Goal: Task Accomplishment & Management: Manage account settings

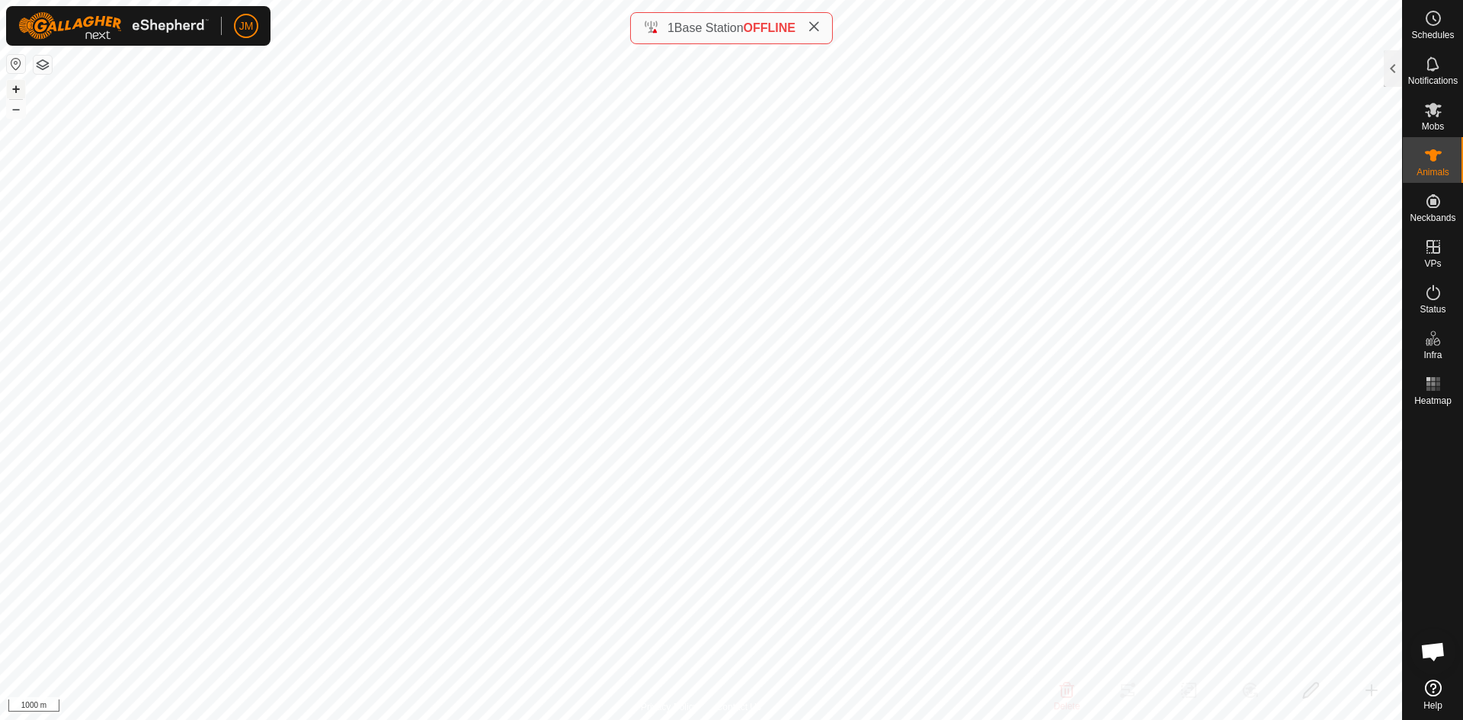
click at [14, 91] on button "+" at bounding box center [16, 89] width 18 height 18
click at [21, 94] on button "+" at bounding box center [16, 89] width 18 height 18
click at [810, 25] on div "1 Base Station OFFLINE" at bounding box center [731, 28] width 177 height 18
click at [814, 26] on icon at bounding box center [813, 27] width 12 height 12
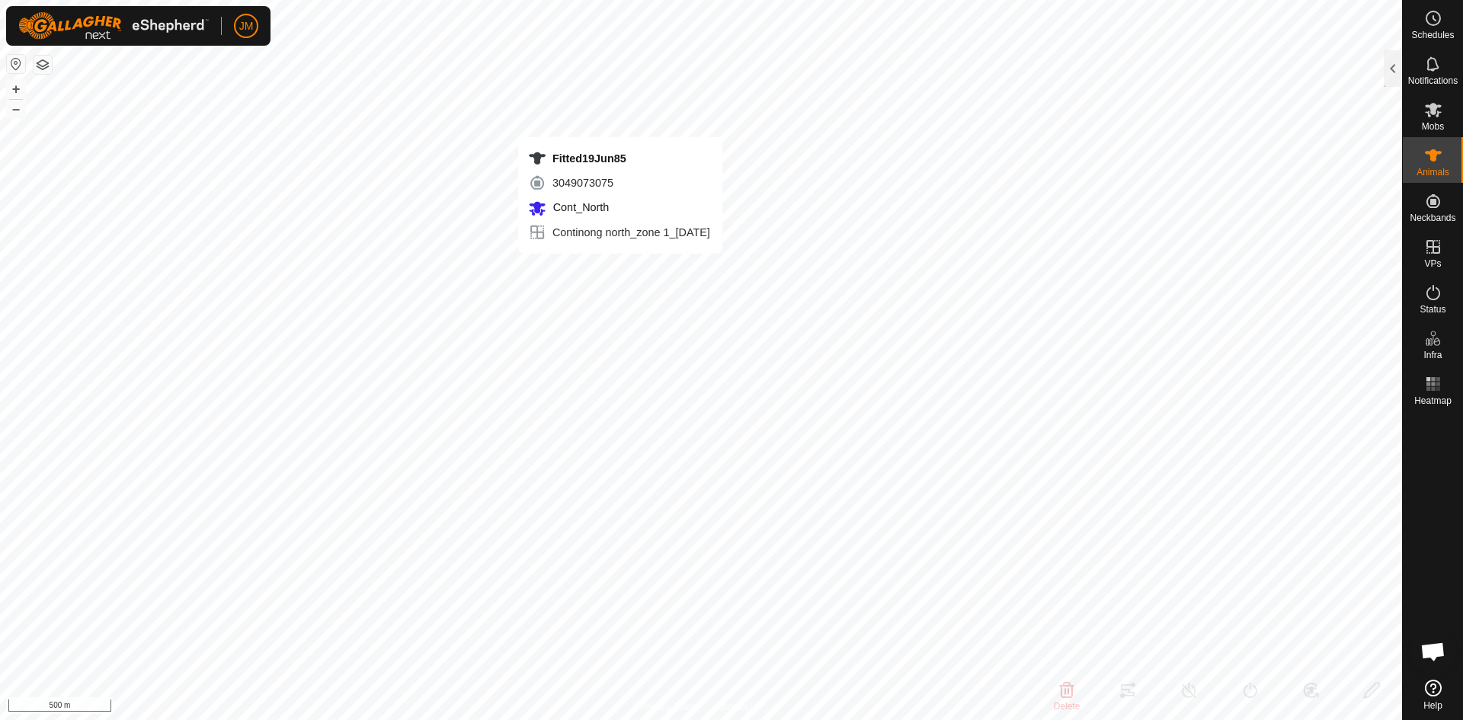
type input "Fitted19Jun85"
type input "-"
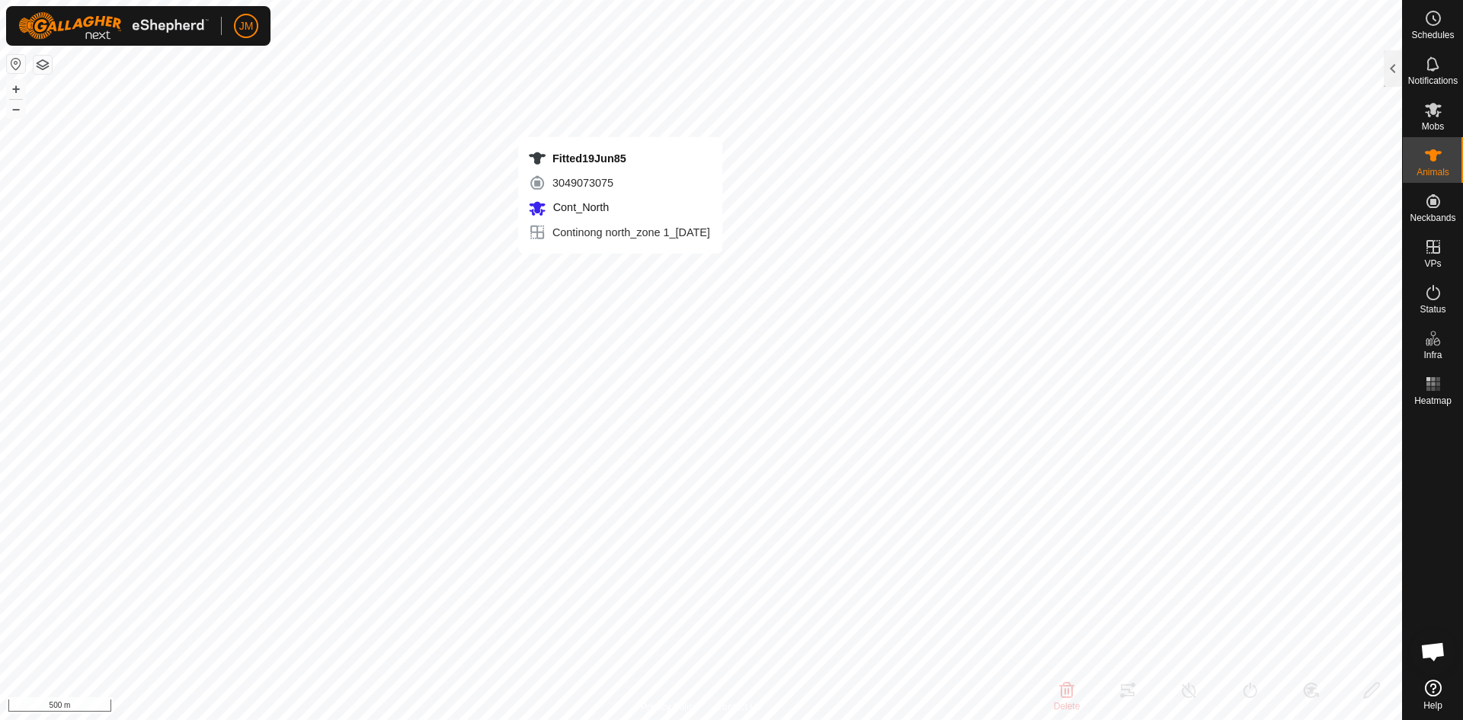
type input "-"
type input "18508"
type input "-"
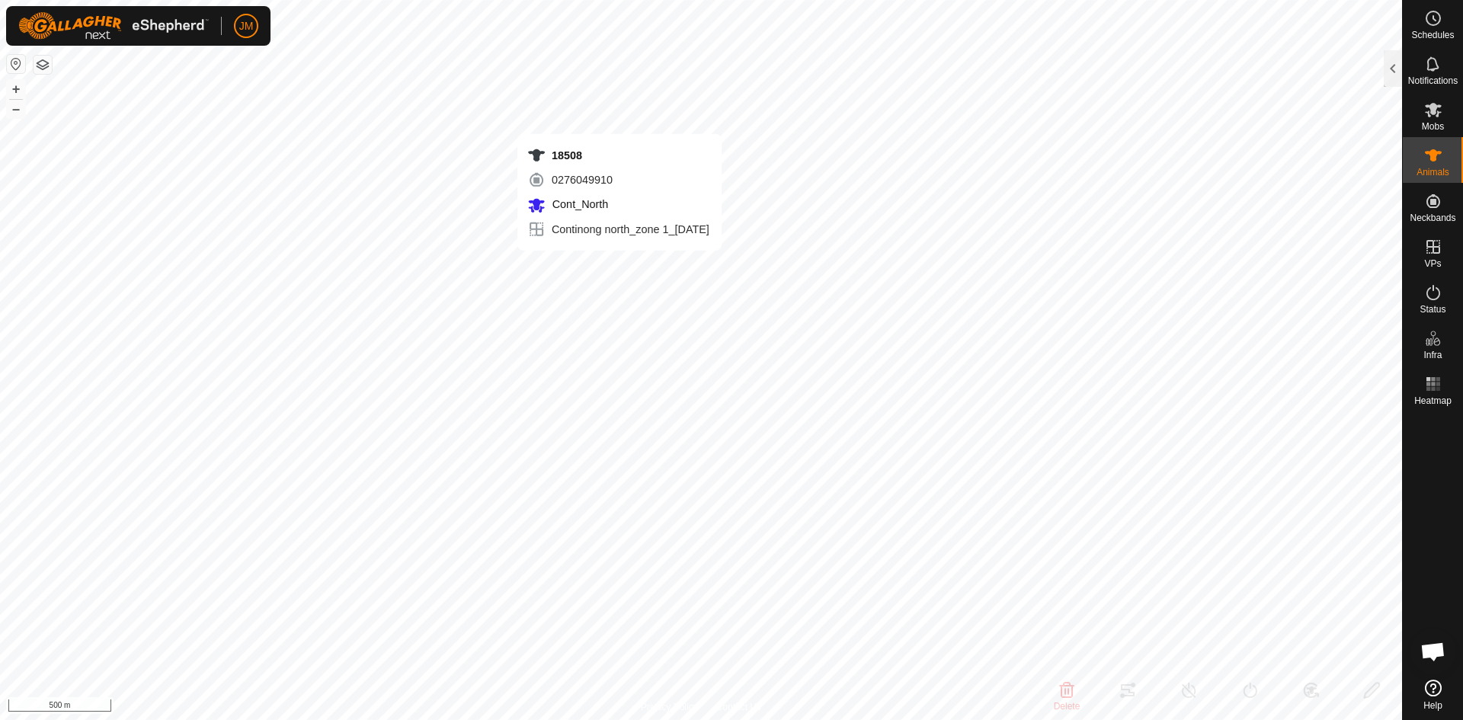
type input "-"
type input "0 kg"
type input "-"
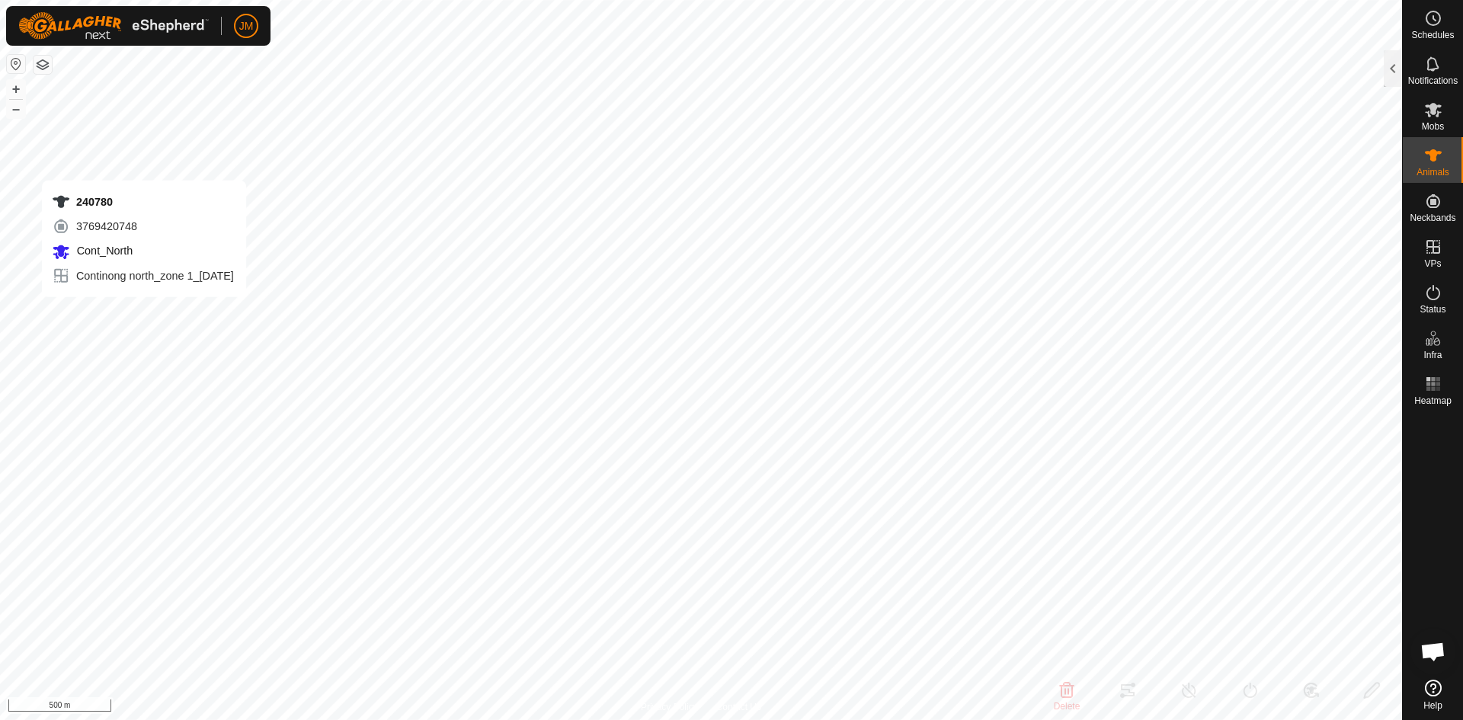
type input "240780"
type input "-"
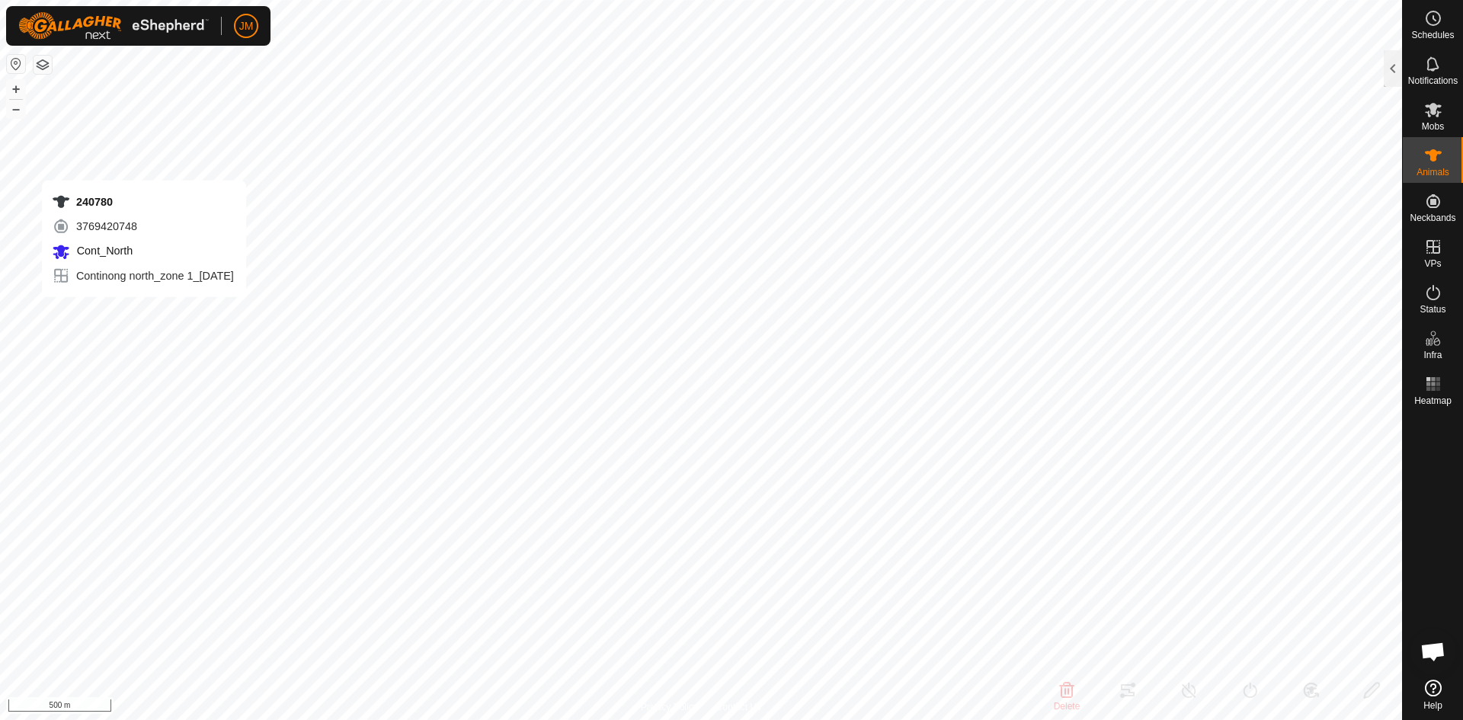
type input "-"
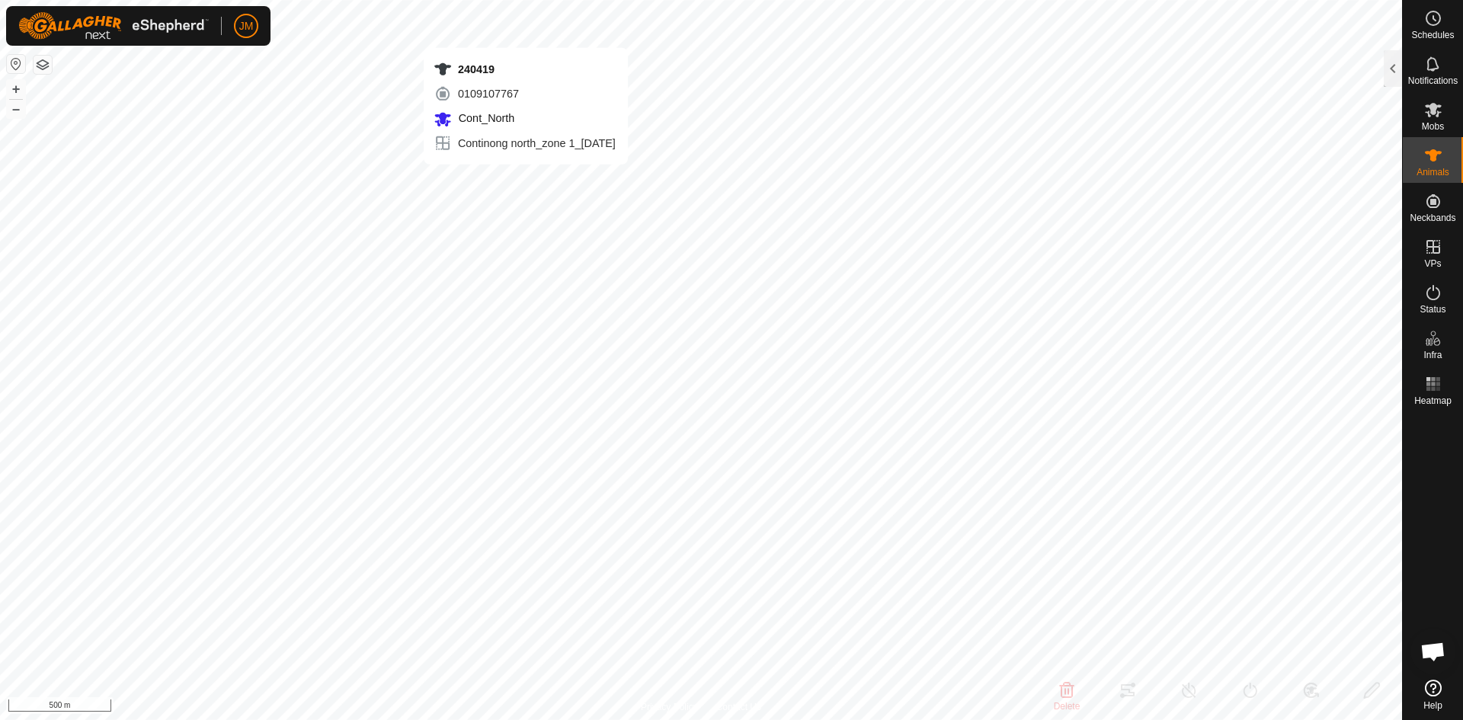
type input "240419"
type input "-"
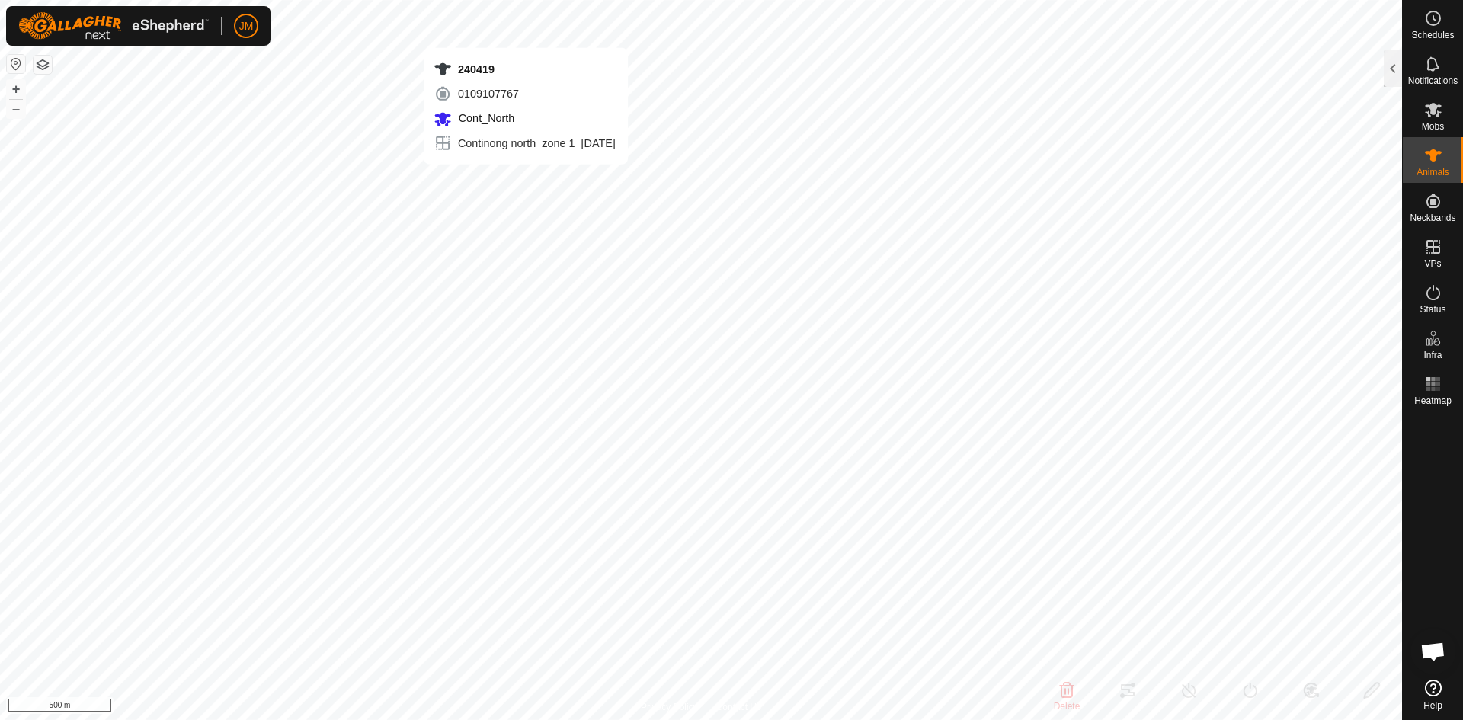
type input "-"
click at [1393, 70] on div at bounding box center [1392, 68] width 18 height 37
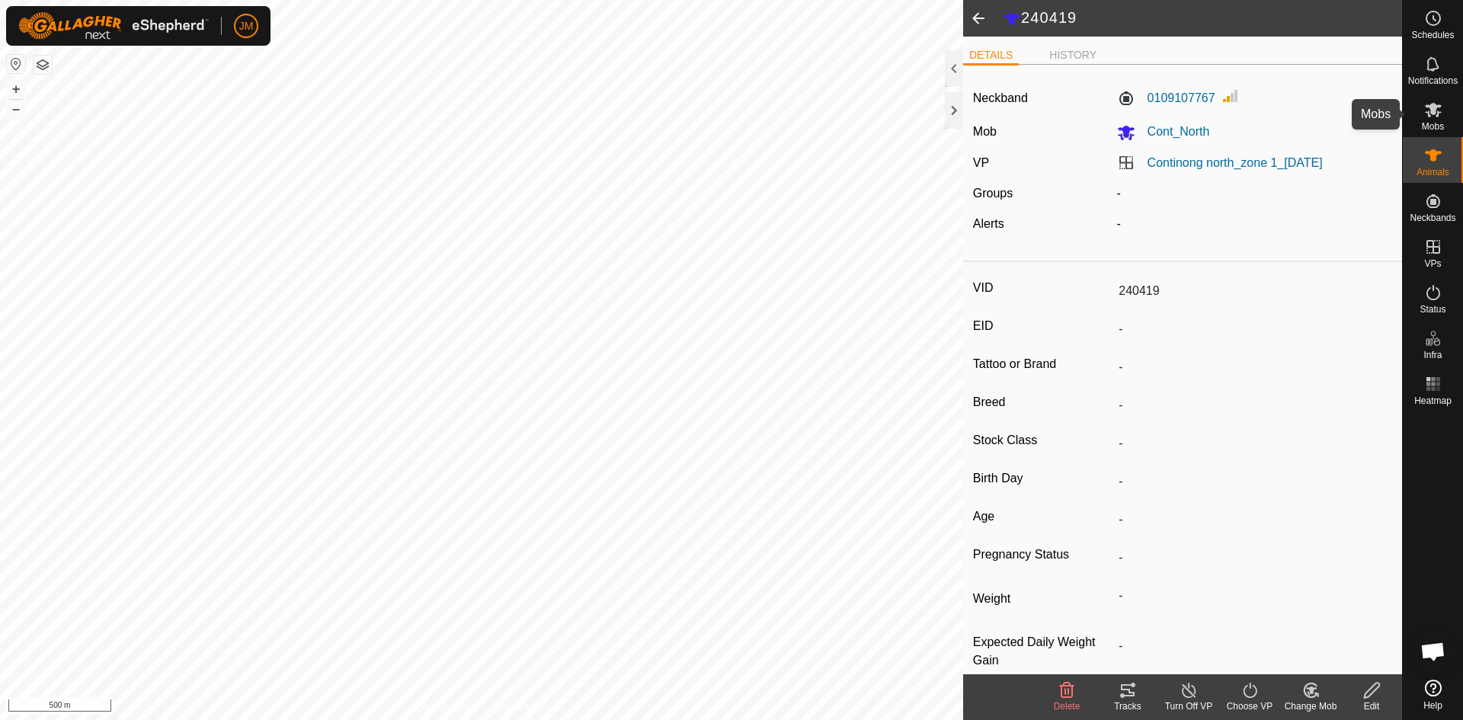
click at [1428, 105] on icon at bounding box center [1433, 110] width 17 height 14
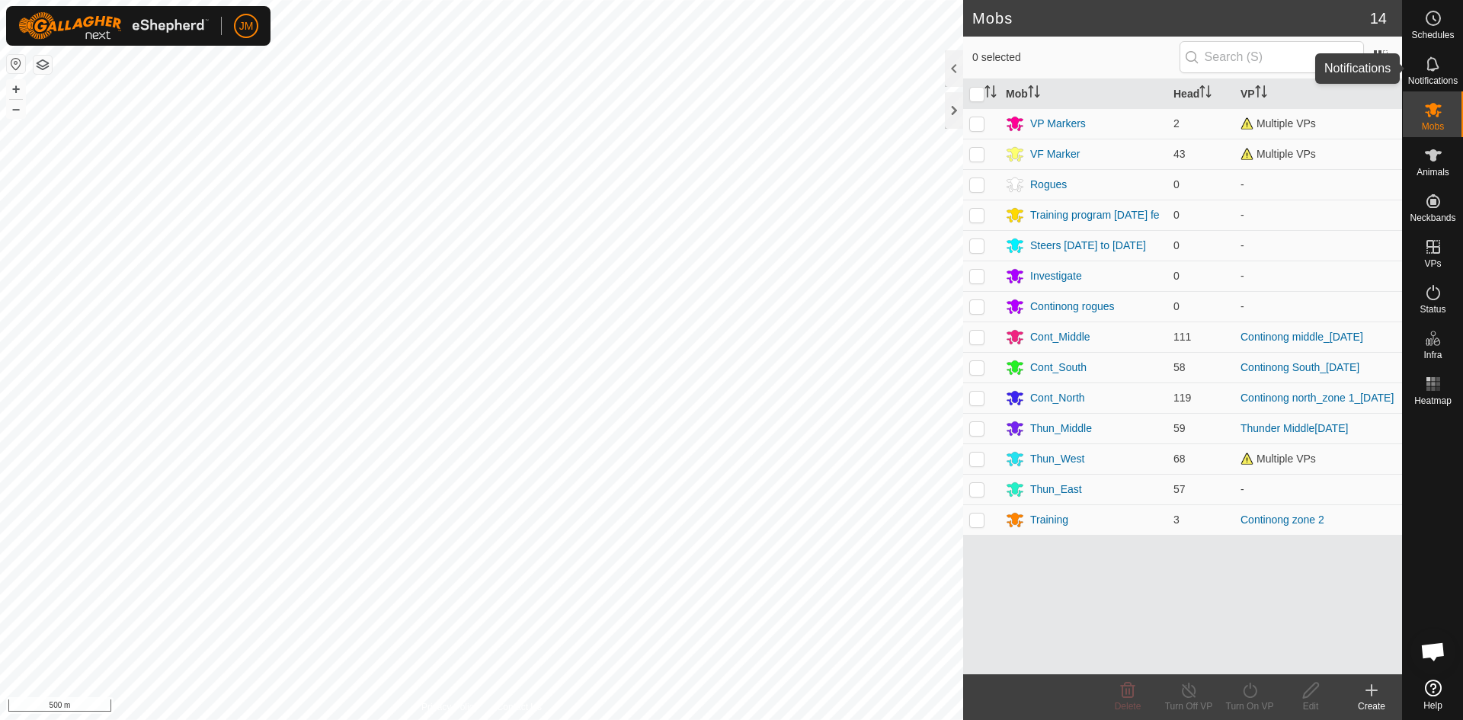
click at [1438, 68] on icon at bounding box center [1433, 64] width 18 height 18
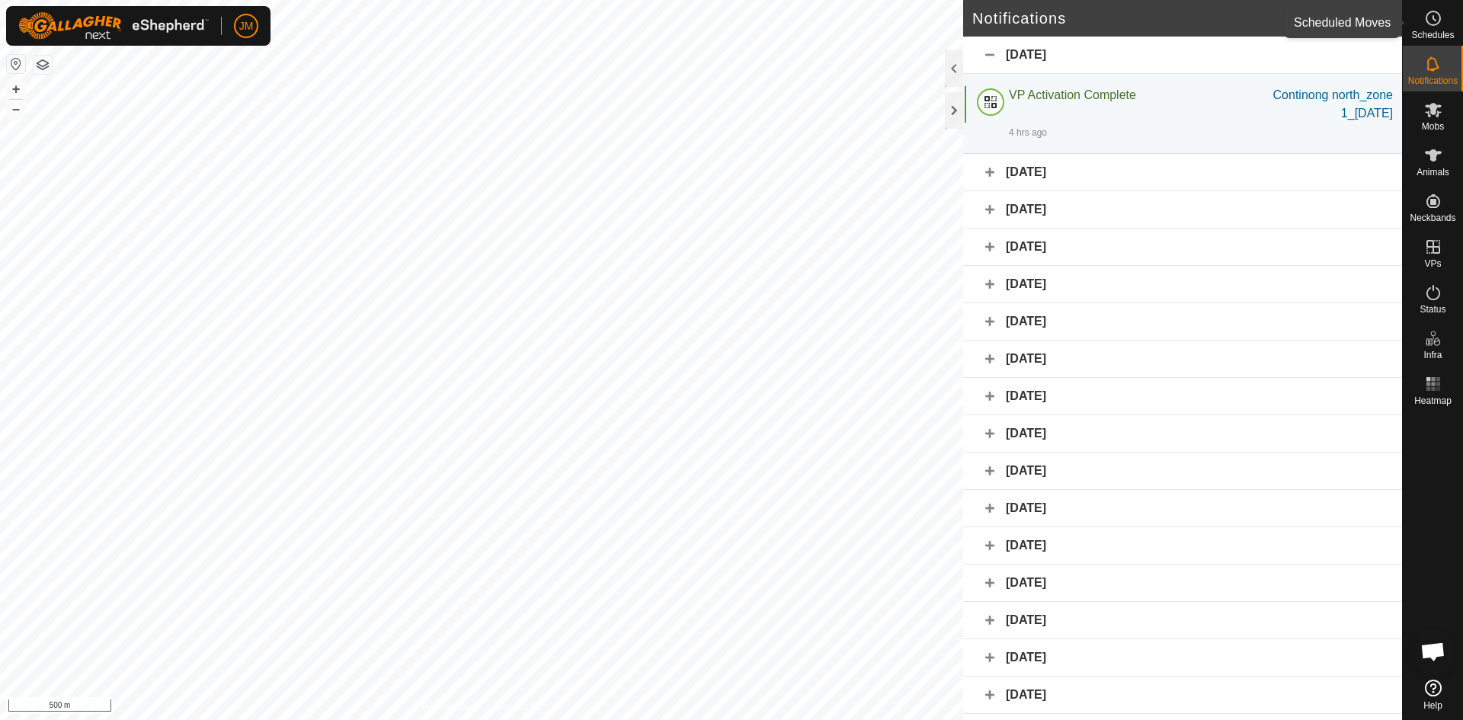
click at [1435, 28] on es-schedule-vp-svg-icon at bounding box center [1432, 18] width 27 height 24
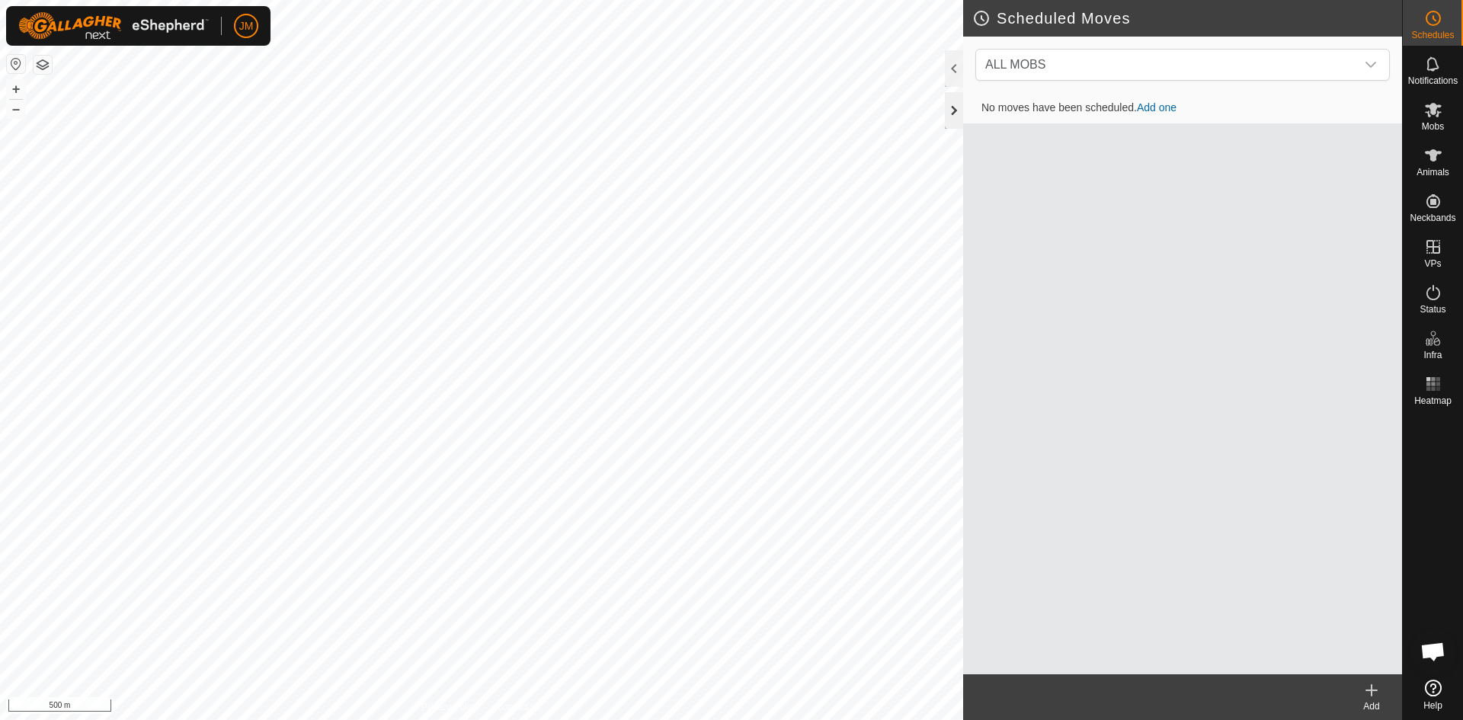
click at [951, 112] on div at bounding box center [954, 110] width 18 height 37
